Goal: Task Accomplishment & Management: Use online tool/utility

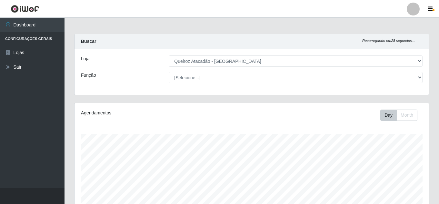
select select "225"
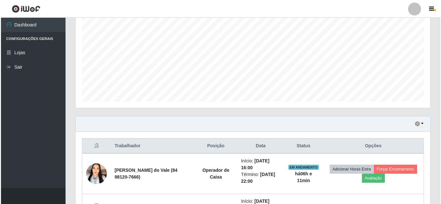
scroll to position [161, 0]
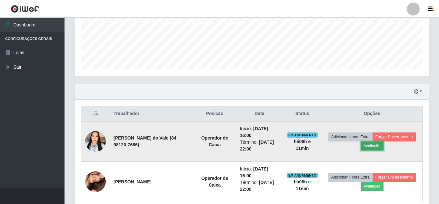
click at [384, 146] on button "Avaliação" at bounding box center [372, 146] width 23 height 9
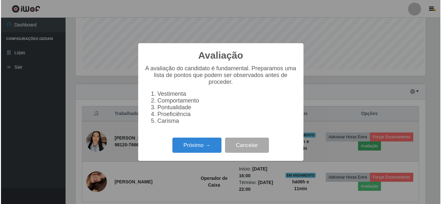
scroll to position [134, 352]
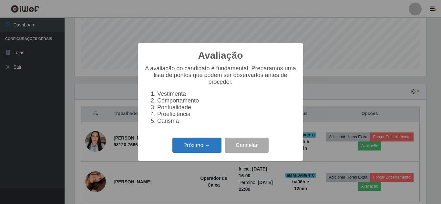
click at [183, 150] on button "Próximo →" at bounding box center [196, 145] width 49 height 15
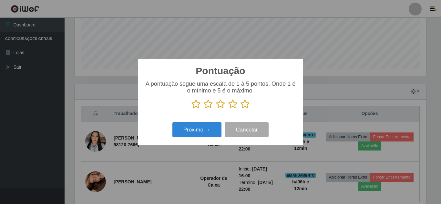
scroll to position [322693, 322475]
click at [243, 105] on icon at bounding box center [245, 104] width 9 height 10
click at [241, 109] on input "radio" at bounding box center [241, 109] width 0 height 0
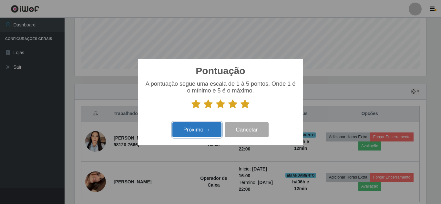
click at [208, 131] on button "Próximo →" at bounding box center [196, 129] width 49 height 15
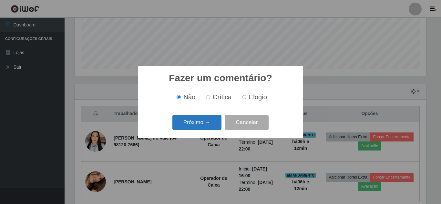
click at [205, 124] on button "Próximo →" at bounding box center [196, 122] width 49 height 15
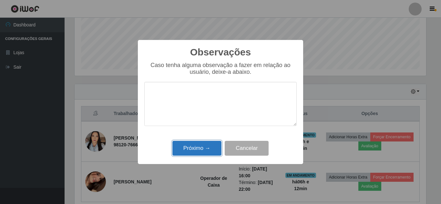
click at [202, 149] on button "Próximo →" at bounding box center [196, 148] width 49 height 15
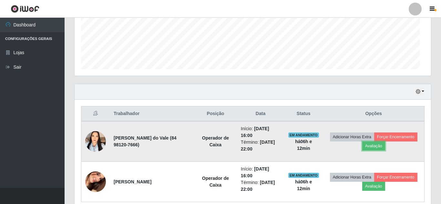
scroll to position [134, 355]
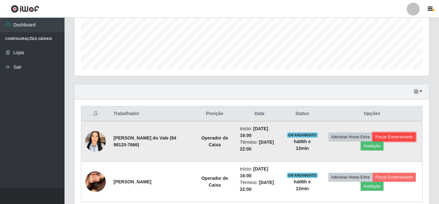
click at [373, 142] on button "Forçar Encerramento" at bounding box center [394, 137] width 43 height 9
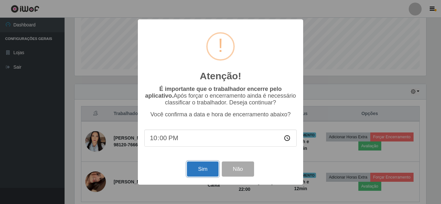
click at [209, 172] on button "Sim" at bounding box center [202, 169] width 31 height 15
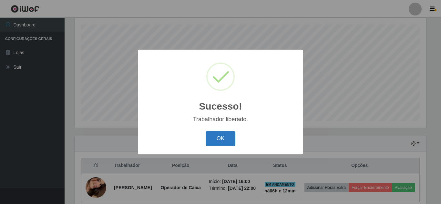
click at [225, 138] on button "OK" at bounding box center [221, 138] width 30 height 15
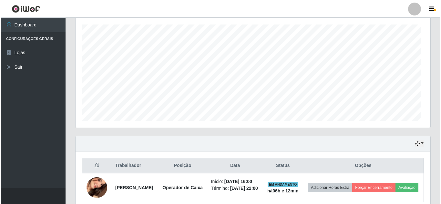
scroll to position [134, 355]
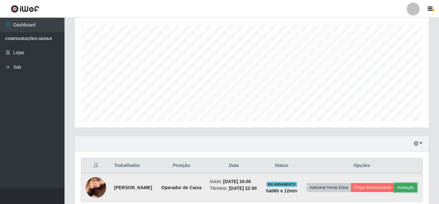
click at [394, 192] on button "Avaliação" at bounding box center [405, 187] width 23 height 9
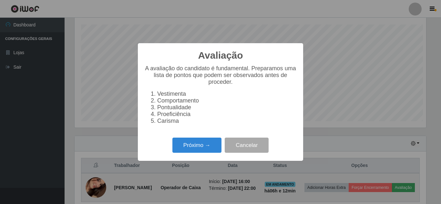
scroll to position [134, 352]
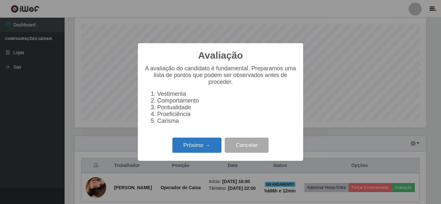
click at [187, 150] on button "Próximo →" at bounding box center [196, 145] width 49 height 15
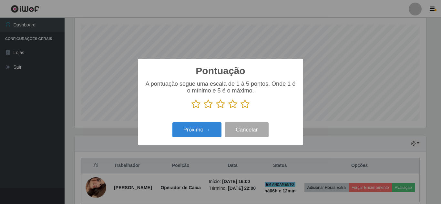
scroll to position [322693, 322475]
click at [245, 105] on icon at bounding box center [245, 104] width 9 height 10
click at [241, 109] on input "radio" at bounding box center [241, 109] width 0 height 0
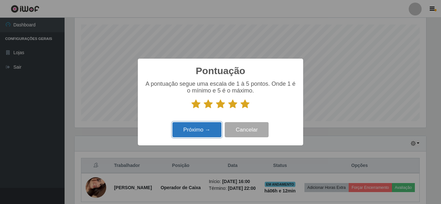
click at [194, 134] on button "Próximo →" at bounding box center [196, 129] width 49 height 15
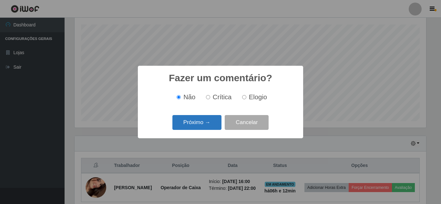
click at [200, 125] on button "Próximo →" at bounding box center [196, 122] width 49 height 15
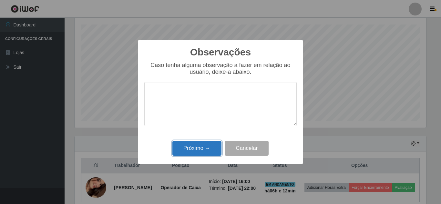
click at [198, 152] on button "Próximo →" at bounding box center [196, 148] width 49 height 15
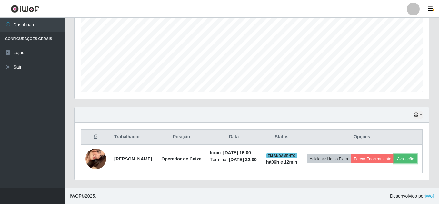
scroll to position [143, 0]
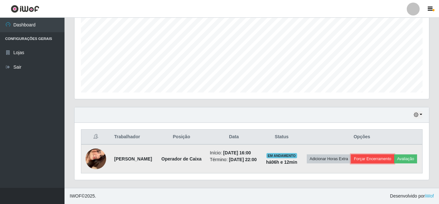
click at [390, 155] on button "Forçar Encerramento" at bounding box center [372, 159] width 43 height 9
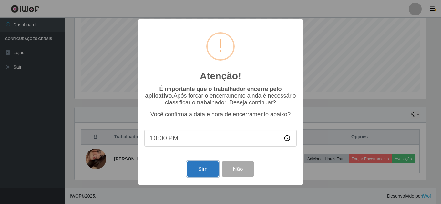
click at [202, 171] on button "Sim" at bounding box center [202, 169] width 31 height 15
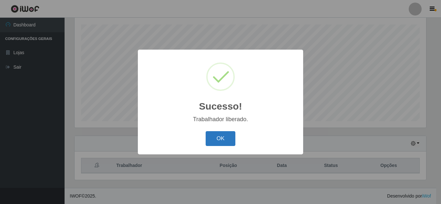
click at [224, 136] on button "OK" at bounding box center [221, 138] width 30 height 15
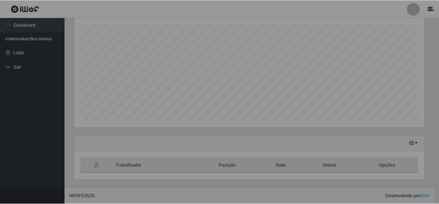
scroll to position [0, 0]
